Goal: Check status: Check status

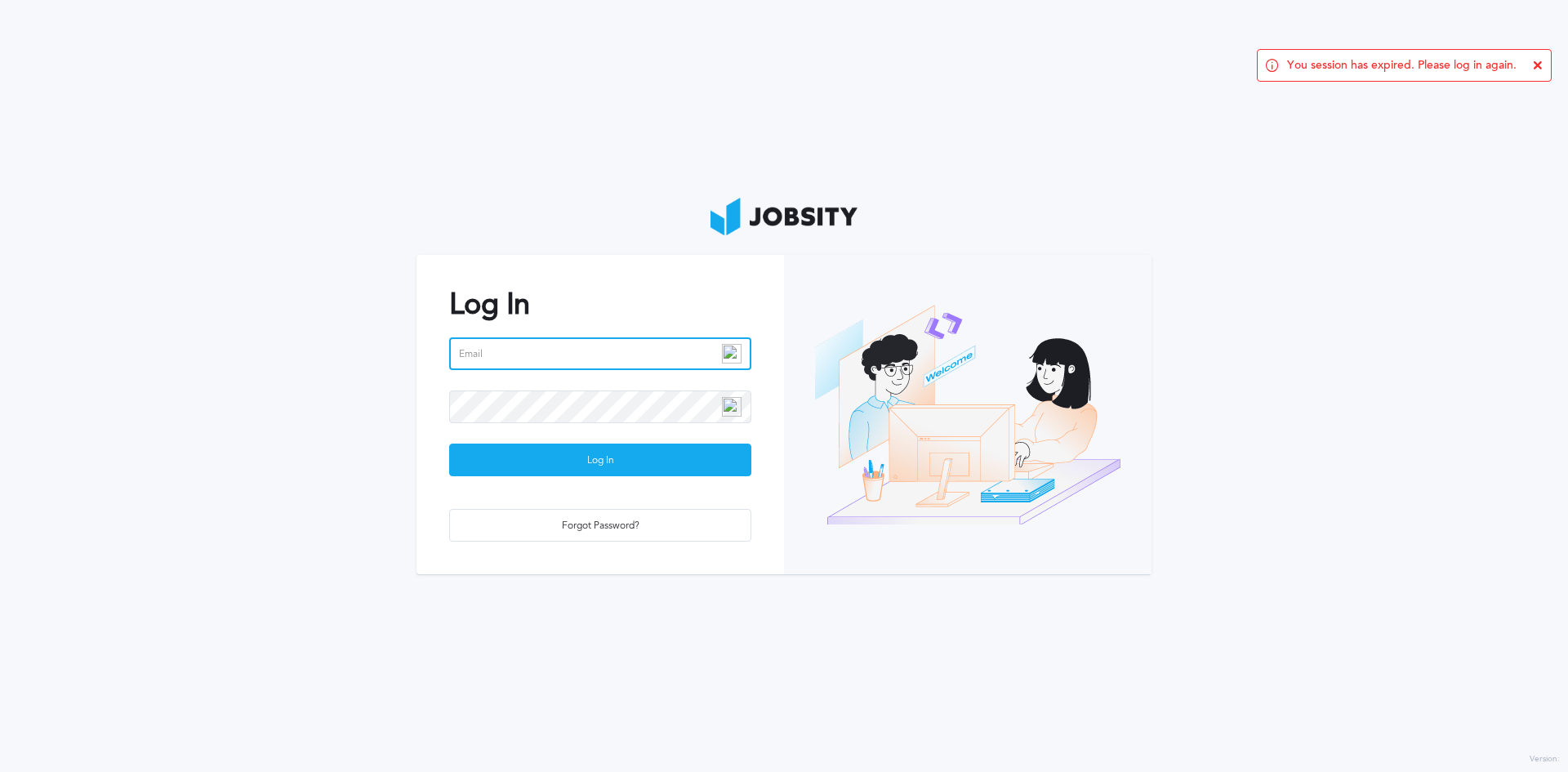
click at [596, 345] on input "email" at bounding box center [600, 354] width 302 height 33
type input "[PERSON_NAME][EMAIL_ADDRESS][PERSON_NAME][DOMAIN_NAME]"
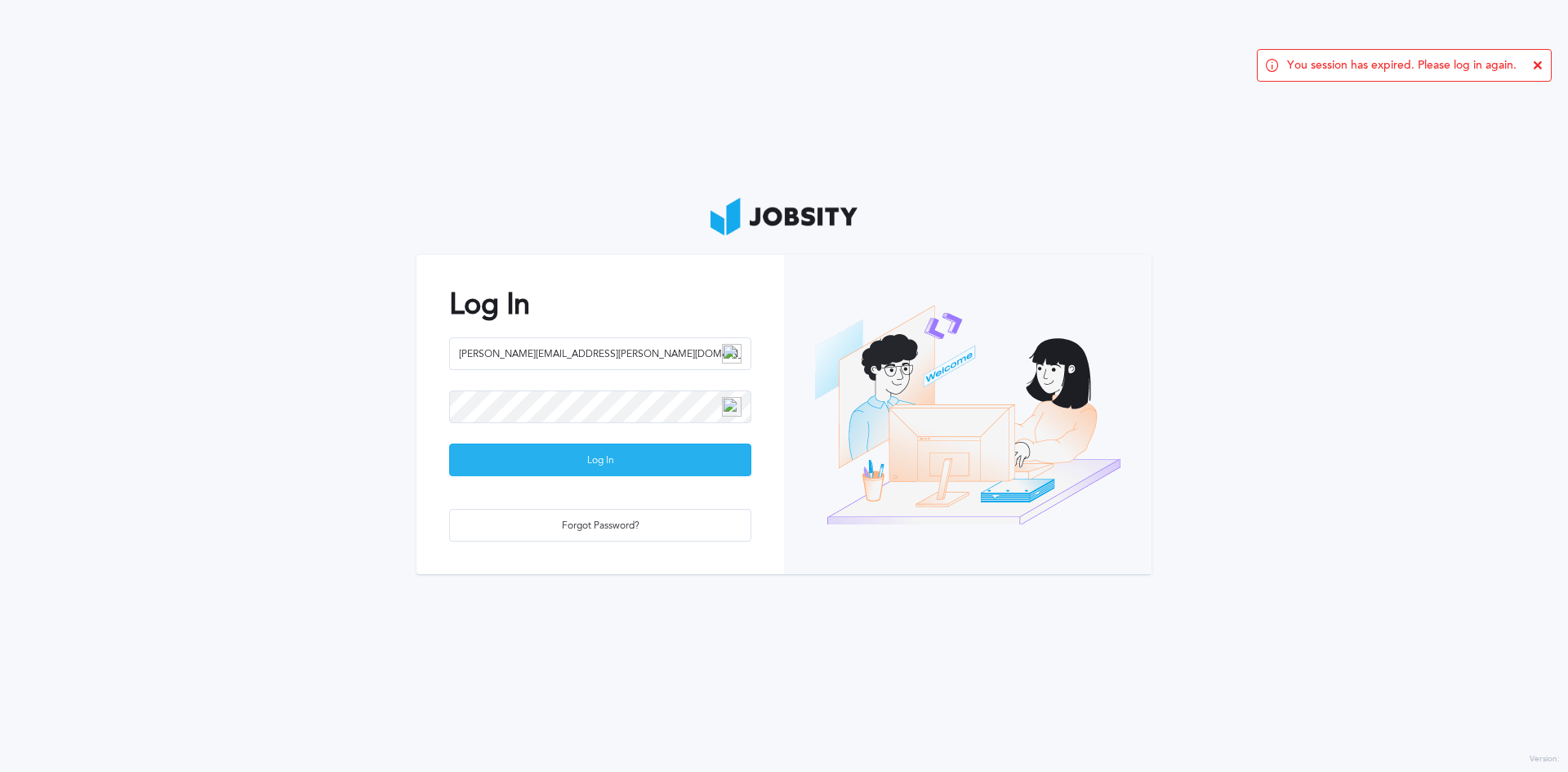
click at [604, 464] on div "Log In" at bounding box center [600, 461] width 301 height 33
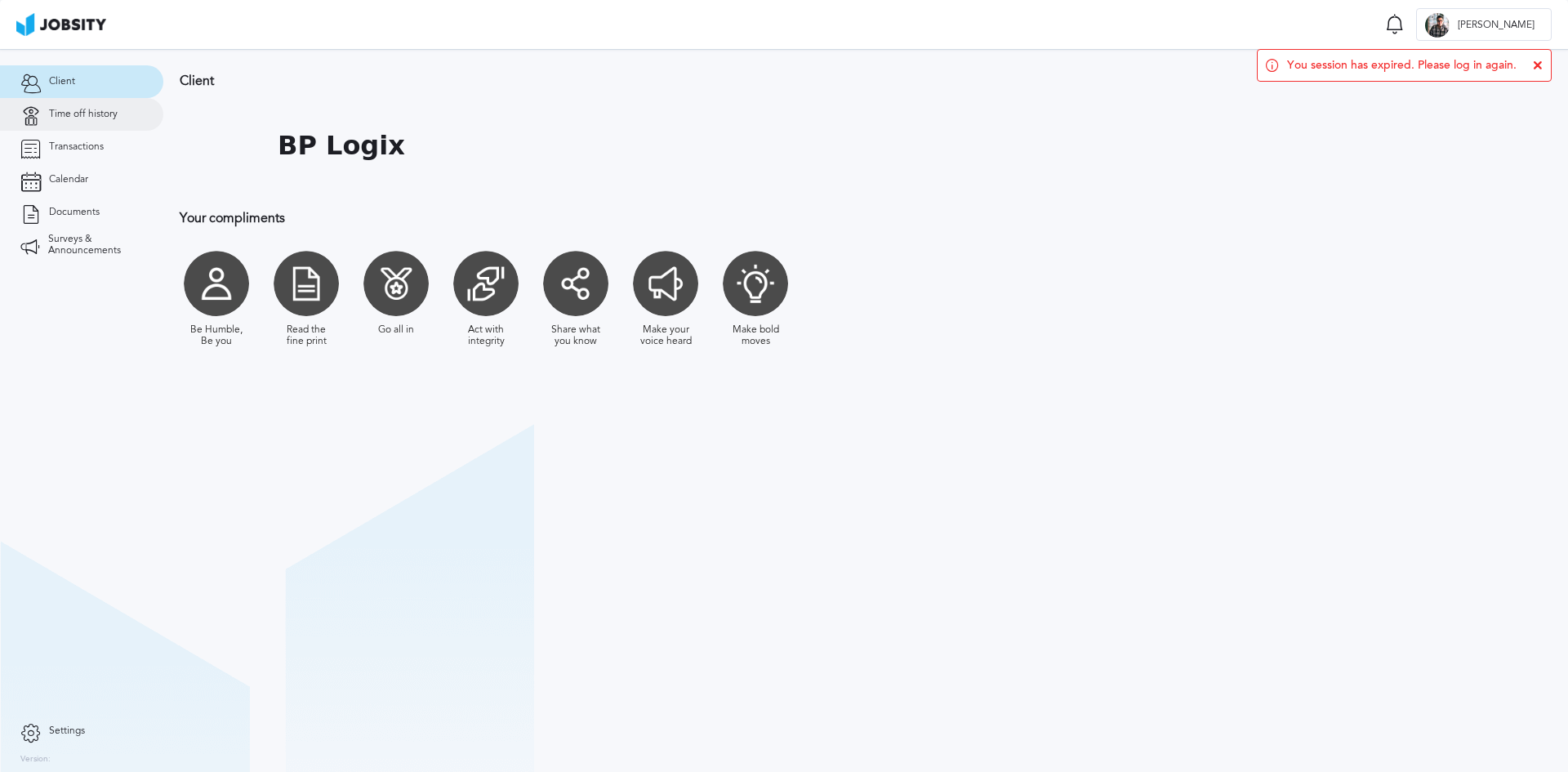
click at [103, 114] on span "Time off history" at bounding box center [83, 114] width 68 height 12
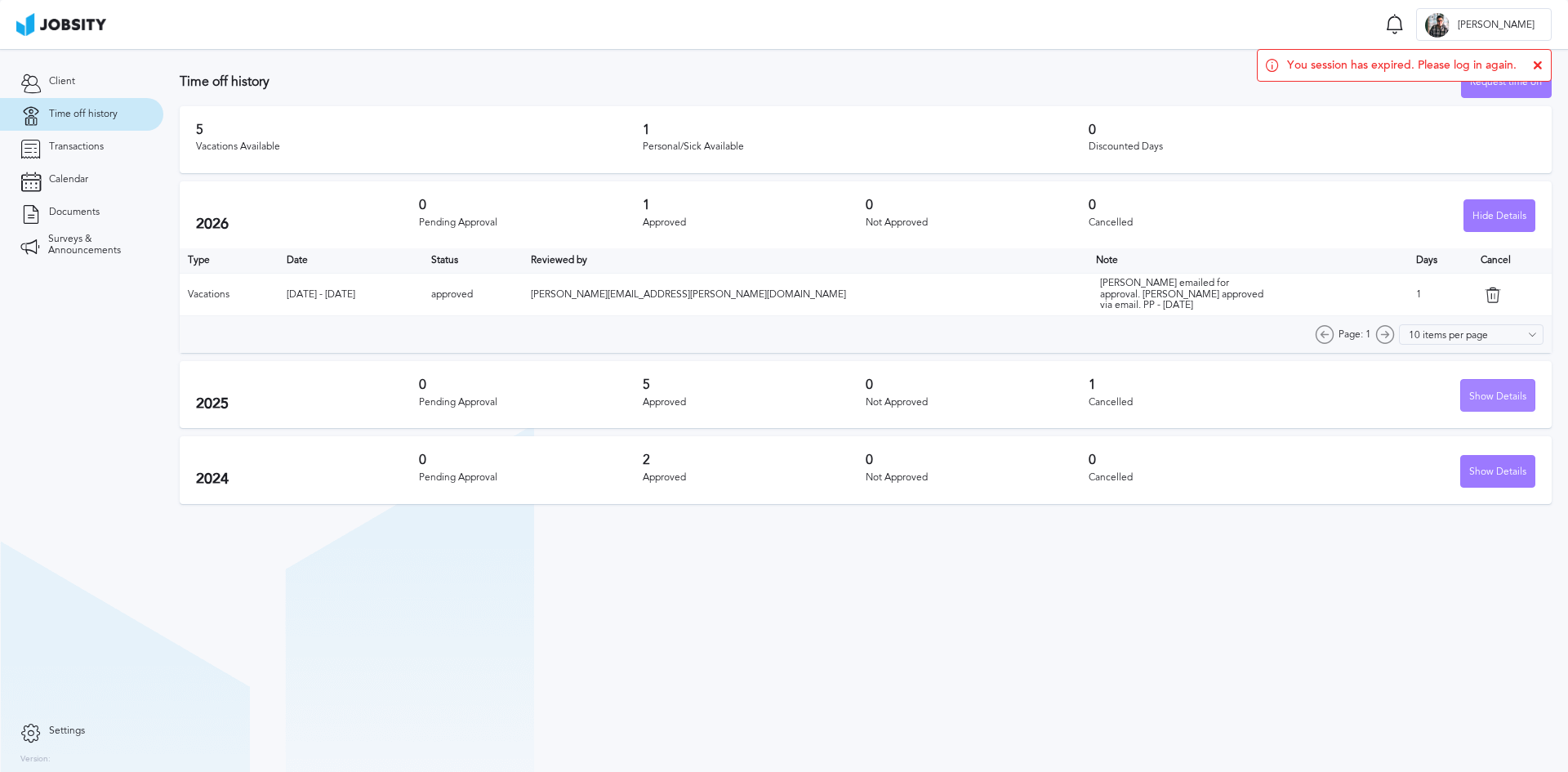
click at [1485, 391] on div "Show Details" at bounding box center [1498, 396] width 73 height 33
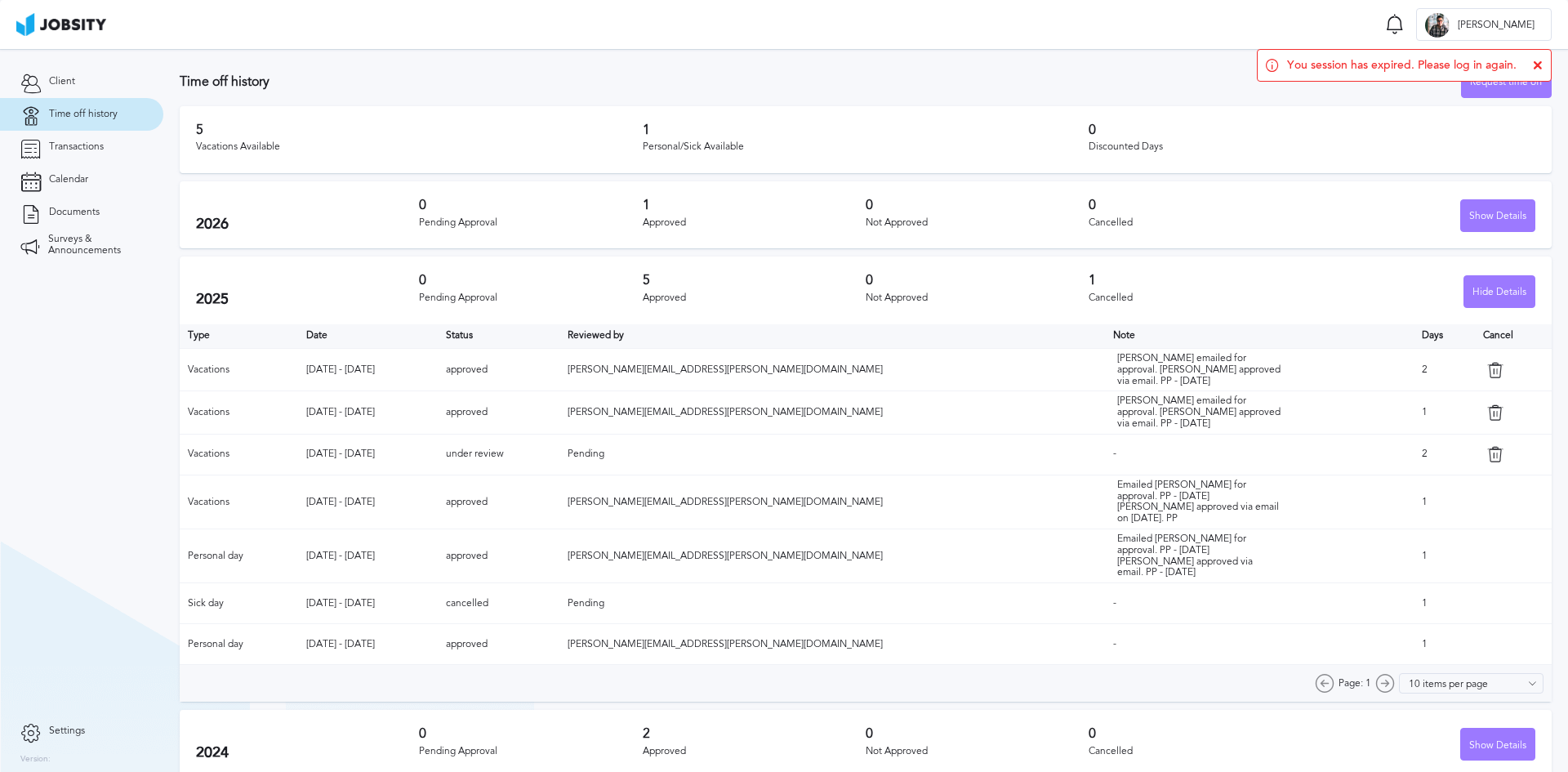
click at [1237, 149] on div "Discounted Days" at bounding box center [1312, 147] width 447 height 12
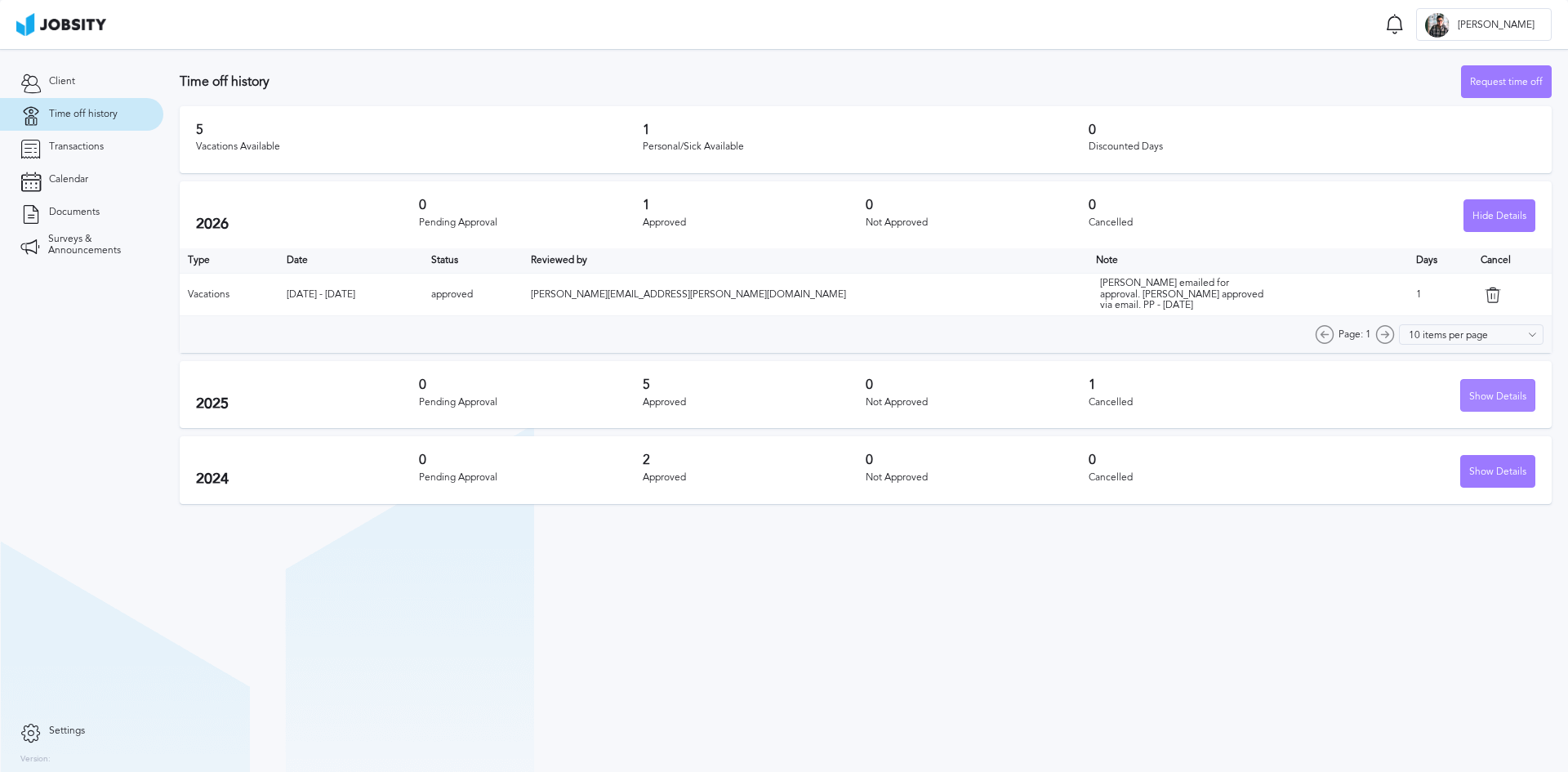
click at [1481, 394] on div "Show Details" at bounding box center [1498, 396] width 73 height 33
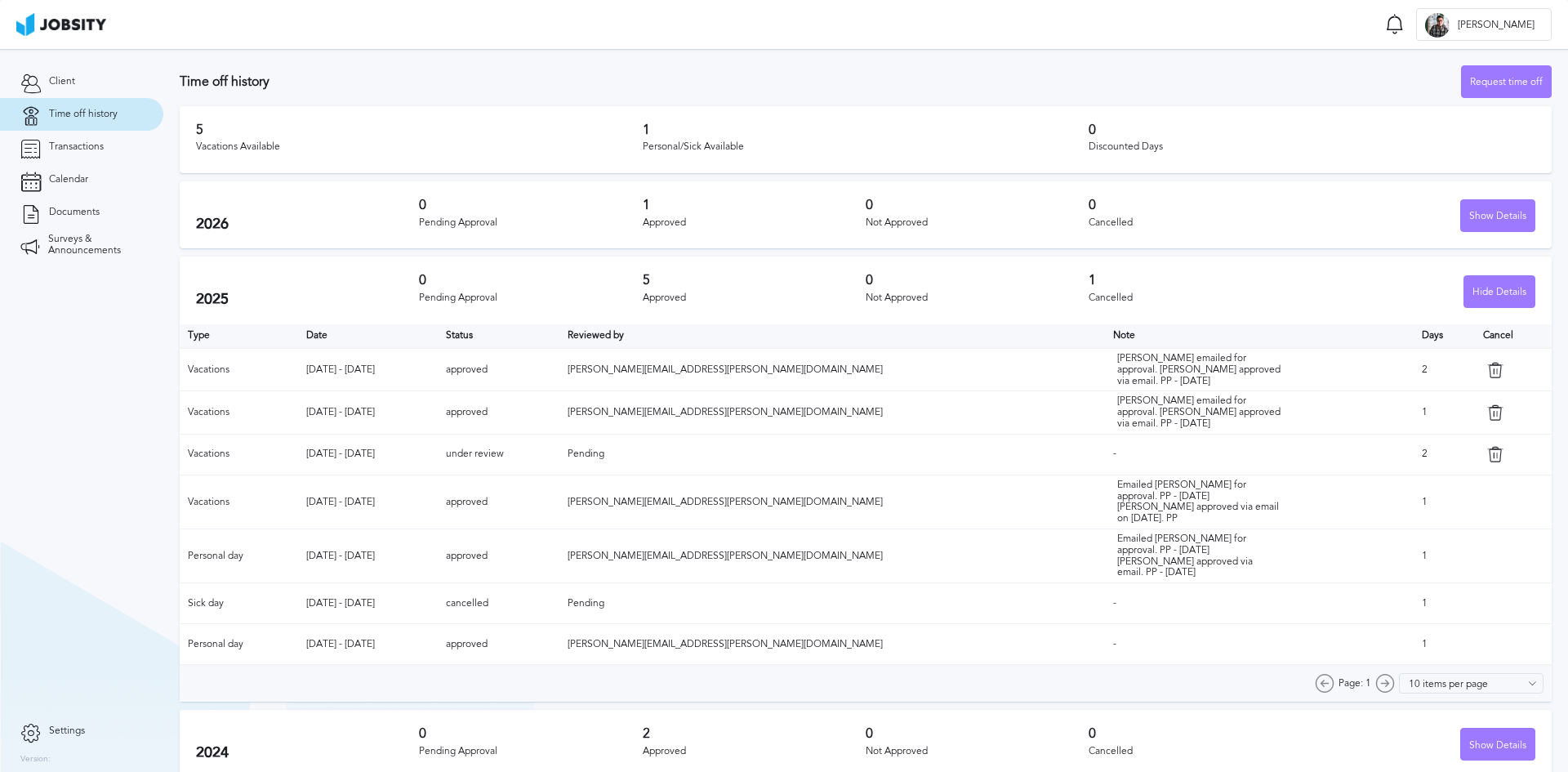
click at [99, 117] on span "Time off history" at bounding box center [83, 114] width 68 height 12
click at [85, 144] on span "Transactions" at bounding box center [76, 147] width 55 height 12
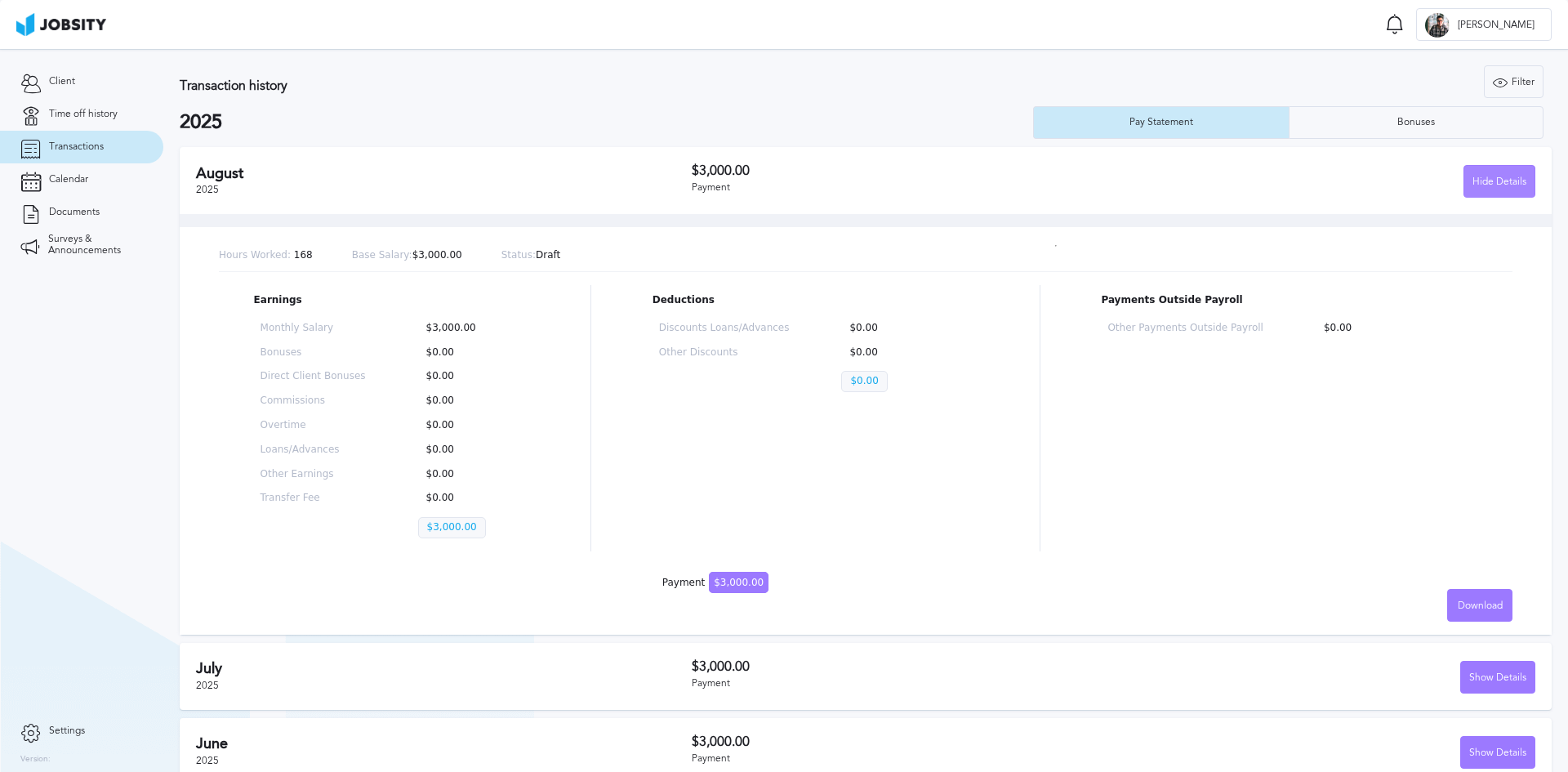
click at [1491, 183] on div "Hide Details" at bounding box center [1499, 182] width 70 height 33
